Goal: Task Accomplishment & Management: Manage account settings

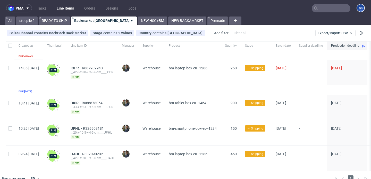
click at [63, 6] on link "Line Items" at bounding box center [65, 8] width 23 height 8
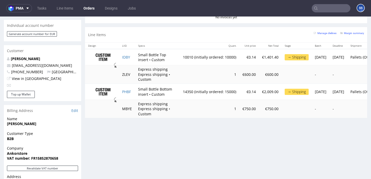
scroll to position [237, 0]
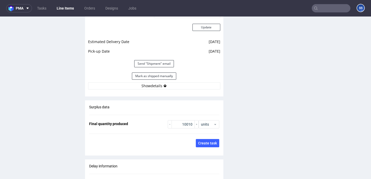
scroll to position [755, 0]
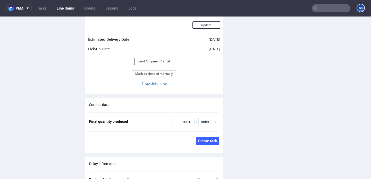
click at [136, 80] on button "Show details" at bounding box center [154, 83] width 132 height 7
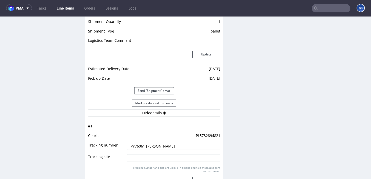
scroll to position [728, 0]
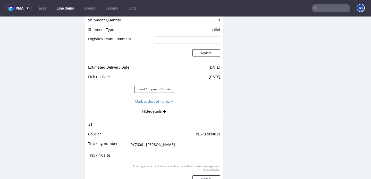
click at [167, 98] on button "Mark as shipped manually" at bounding box center [154, 101] width 44 height 7
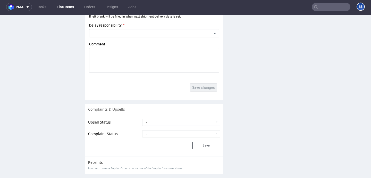
scroll to position [978, 0]
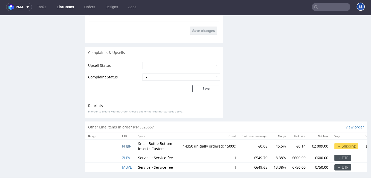
click at [124, 143] on span "PHBF" at bounding box center [126, 145] width 9 height 5
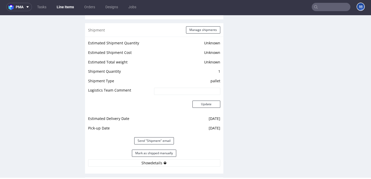
scroll to position [680, 0]
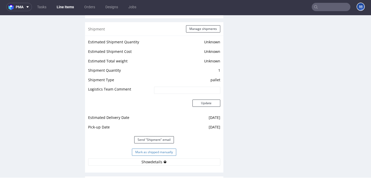
click at [166, 148] on button "Mark as shipped manually" at bounding box center [154, 151] width 44 height 7
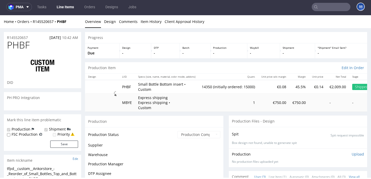
scroll to position [421, 0]
